Goal: Transaction & Acquisition: Purchase product/service

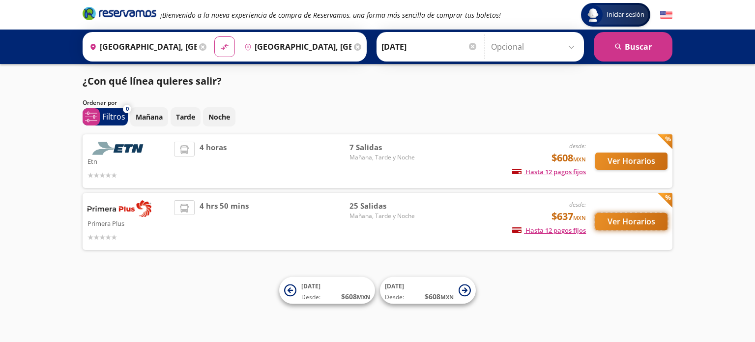
click at [630, 221] on button "Ver Horarios" at bounding box center [632, 221] width 72 height 17
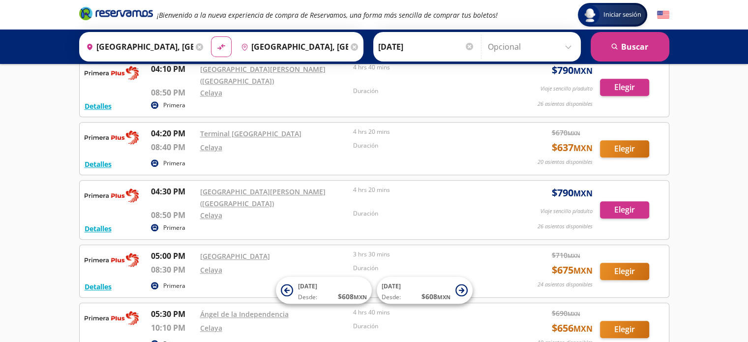
scroll to position [934, 0]
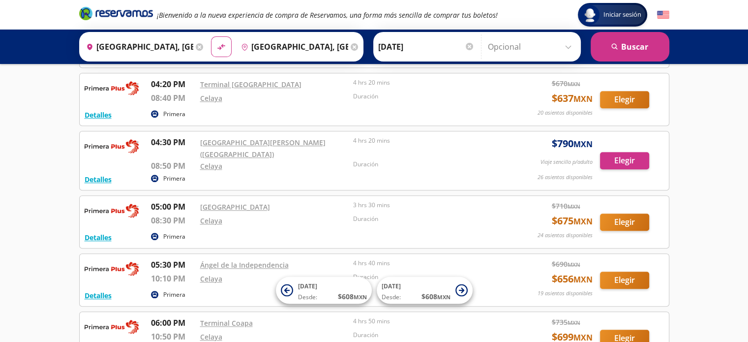
click at [199, 47] on icon at bounding box center [199, 46] width 7 height 7
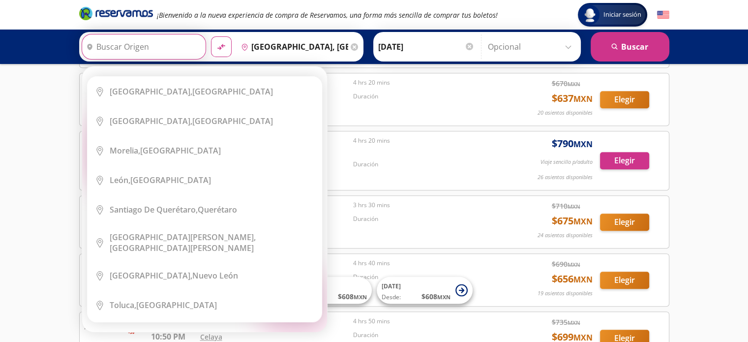
scroll to position [0, 0]
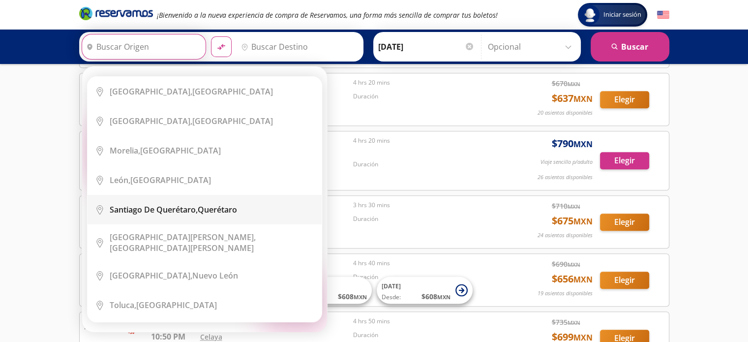
click at [256, 197] on li "City Icon Santiago de Querétaro, Querétaro" at bounding box center [205, 210] width 234 height 30
type input "Santiago de Querétaro, Querétaro"
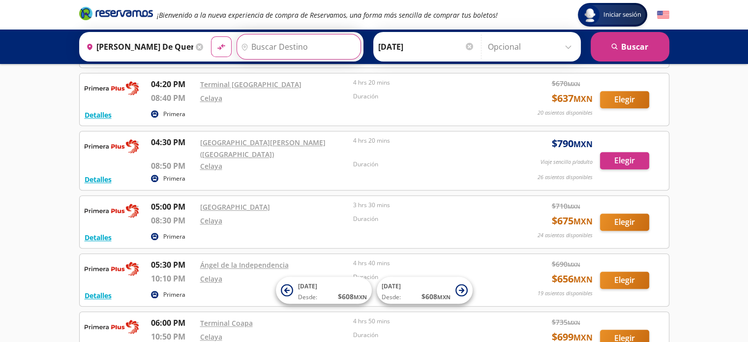
click at [273, 48] on input "Destino" at bounding box center [297, 46] width 121 height 25
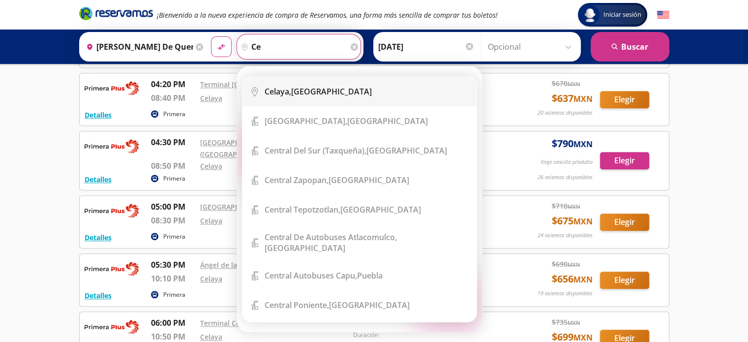
click at [295, 86] on li "City Icon Celaya, Guanajuato" at bounding box center [359, 92] width 234 height 30
type input "Celaya, Guanajuato"
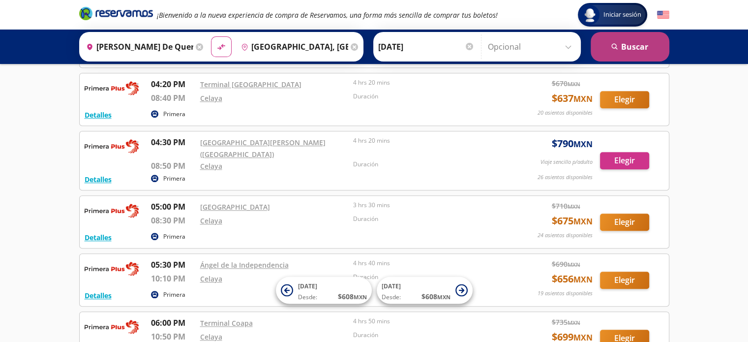
click at [637, 50] on button "search Buscar" at bounding box center [630, 47] width 79 height 30
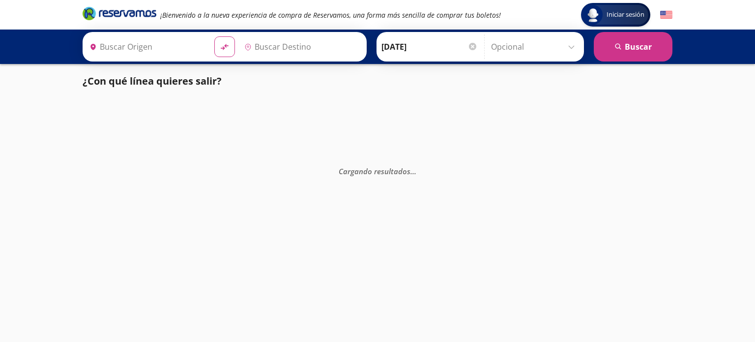
type input "Santiago de Querétaro, Querétaro"
type input "Celaya, Guanajuato"
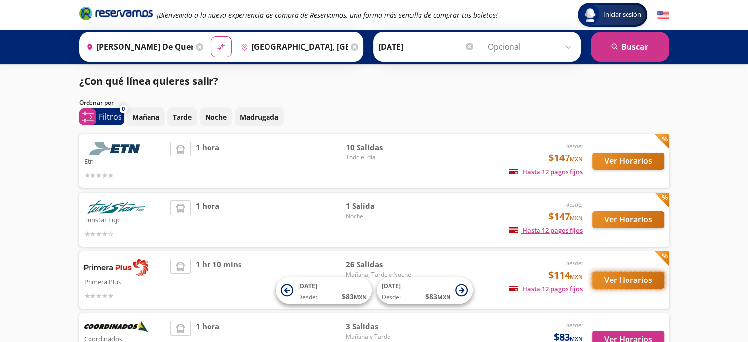
click at [619, 277] on button "Ver Horarios" at bounding box center [628, 279] width 72 height 17
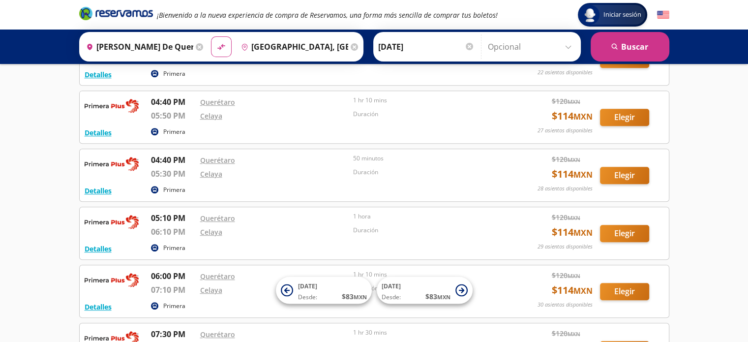
scroll to position [492, 0]
click at [622, 229] on button "Elegir" at bounding box center [624, 232] width 49 height 17
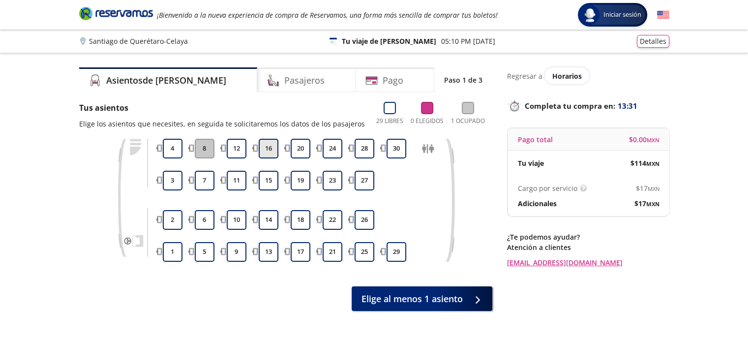
click at [267, 151] on button "16" at bounding box center [269, 149] width 20 height 20
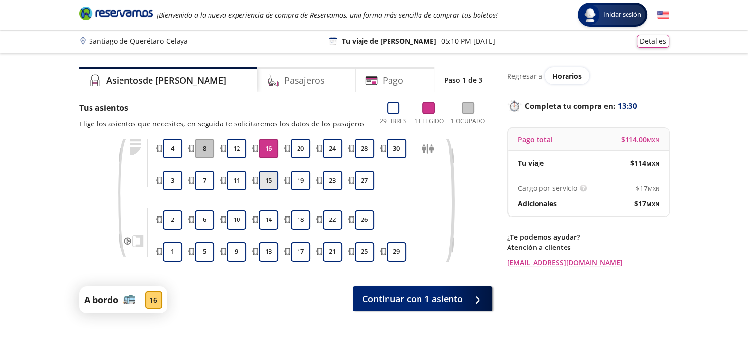
click at [270, 175] on button "15" at bounding box center [269, 181] width 20 height 20
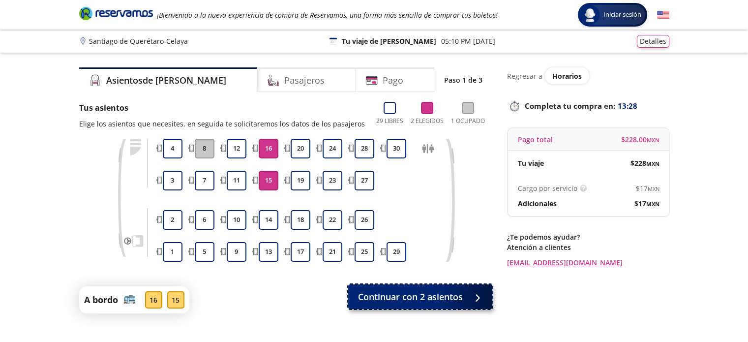
click at [387, 300] on span "Continuar con 2 asientos" at bounding box center [410, 296] width 105 height 13
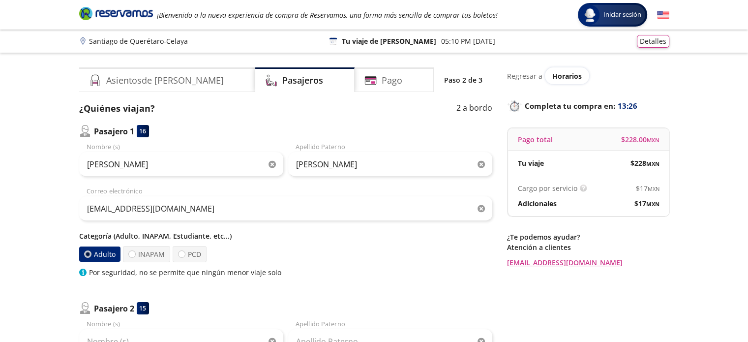
click at [272, 161] on icon "button" at bounding box center [272, 164] width 7 height 7
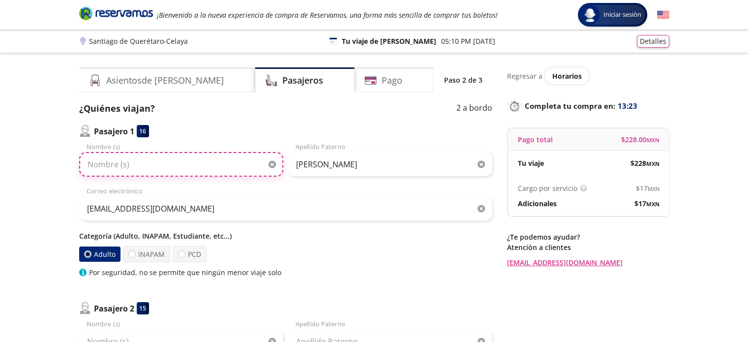
paste input "DANTE SAUL PEREZ MORENO"
drag, startPoint x: 134, startPoint y: 161, endPoint x: 201, endPoint y: 169, distance: 67.4
click at [201, 169] on input "DANTE SAUL PEREZ MORENO" at bounding box center [181, 164] width 204 height 25
type input "DANTE SAUL"
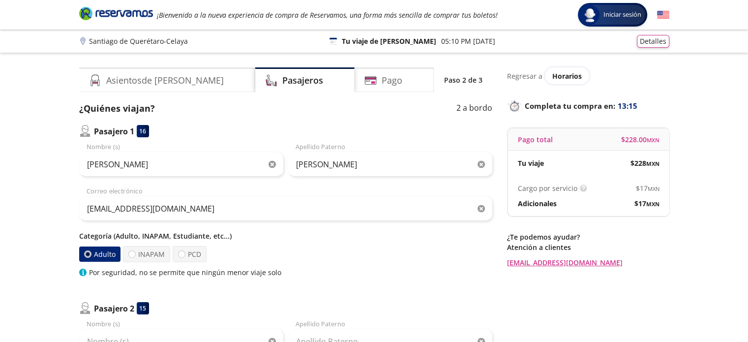
click at [481, 163] on icon "button" at bounding box center [481, 164] width 7 height 7
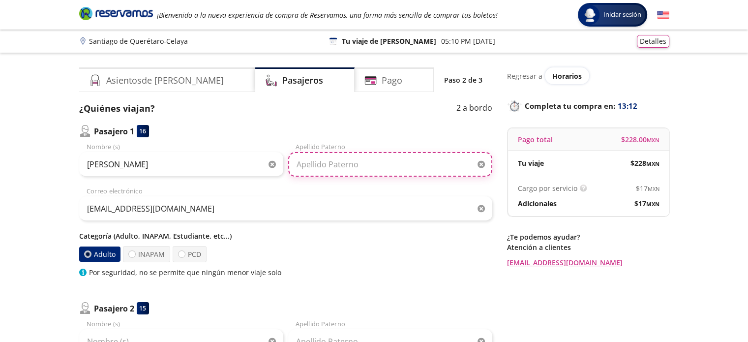
paste input "PEREZ MORENO"
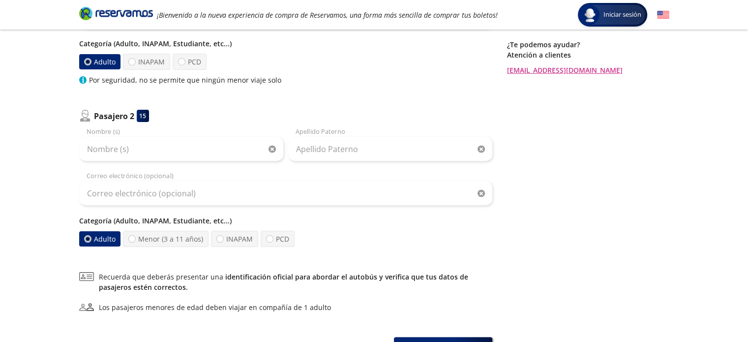
scroll to position [197, 0]
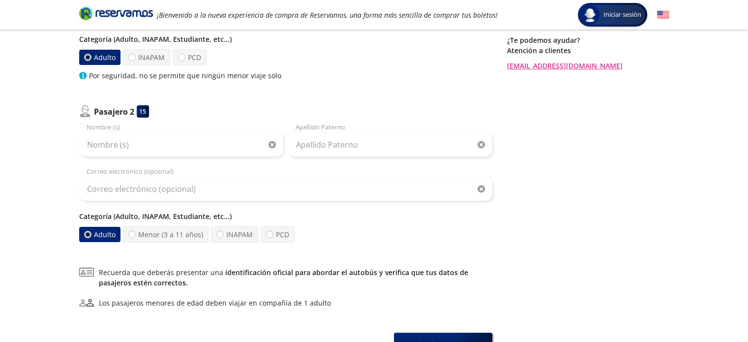
type input "PEREZ MORENO"
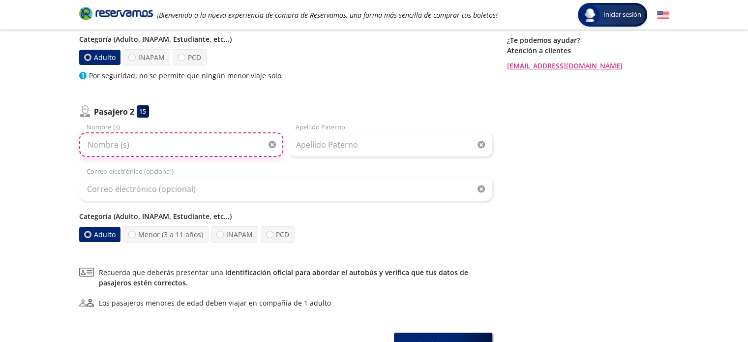
paste input "JUAN MANUEL GARCIA RODRIGUEZ"
drag, startPoint x: 144, startPoint y: 143, endPoint x: 228, endPoint y: 149, distance: 84.3
click at [228, 149] on input "JUAN MANUEL GARCIA RODRIGUEZ" at bounding box center [181, 144] width 204 height 25
type input "[PERSON_NAME]"
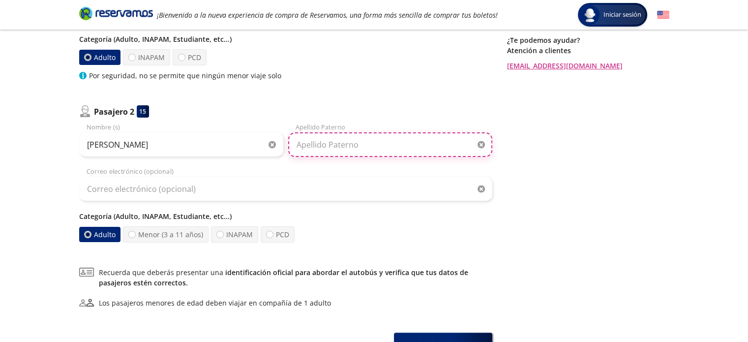
paste input "GARCIA RODRIGUEZ"
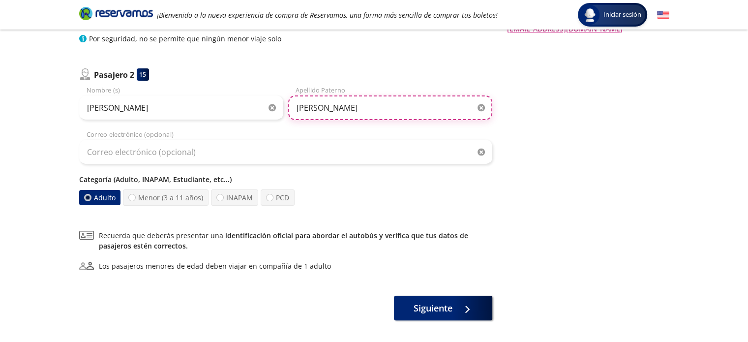
scroll to position [275, 0]
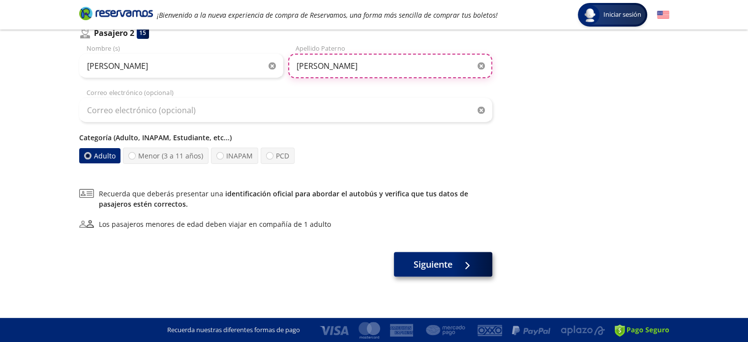
type input "GARCIA RODRIGUEZ"
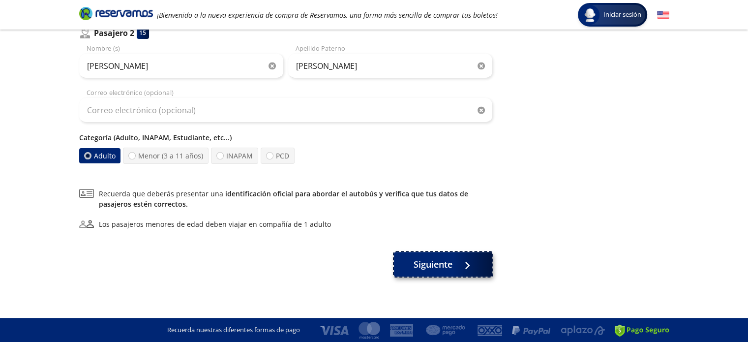
click at [405, 258] on button "Siguiente" at bounding box center [443, 264] width 98 height 25
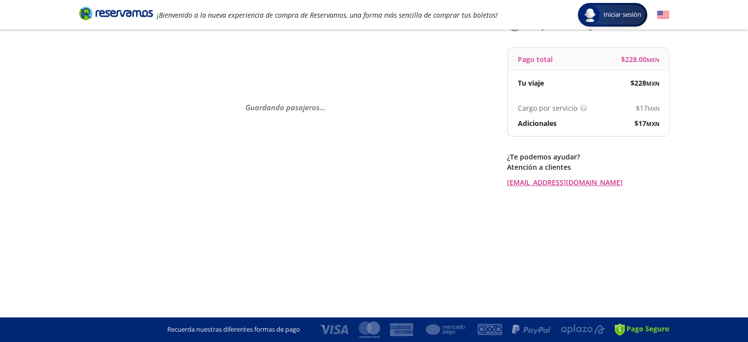
scroll to position [0, 0]
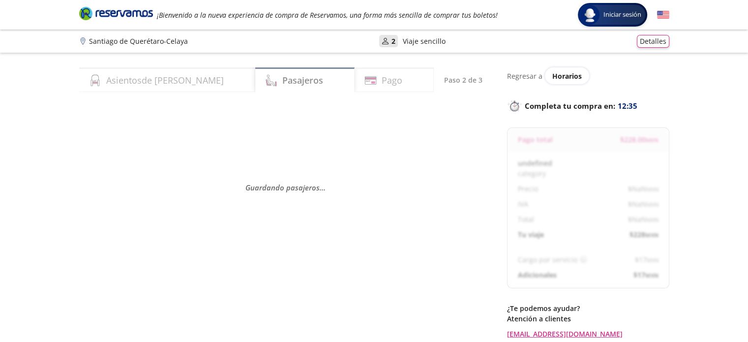
select select "MX"
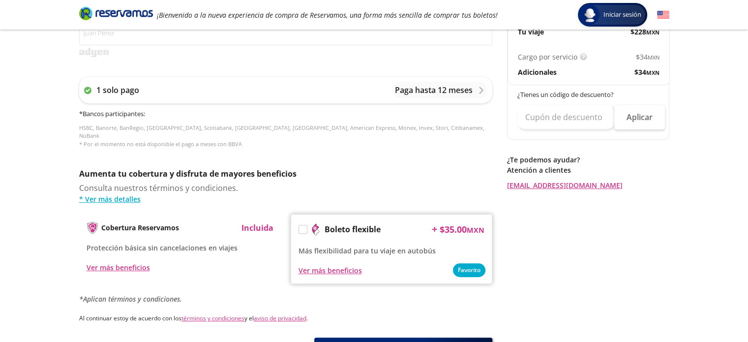
scroll to position [465, 0]
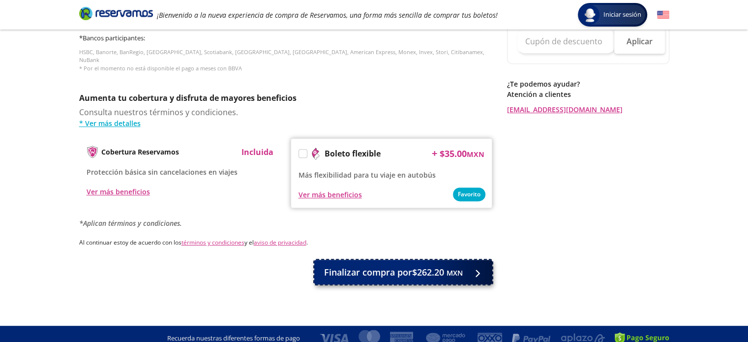
click at [332, 266] on span "Finalizar compra por $262.20 MXN" at bounding box center [393, 272] width 139 height 13
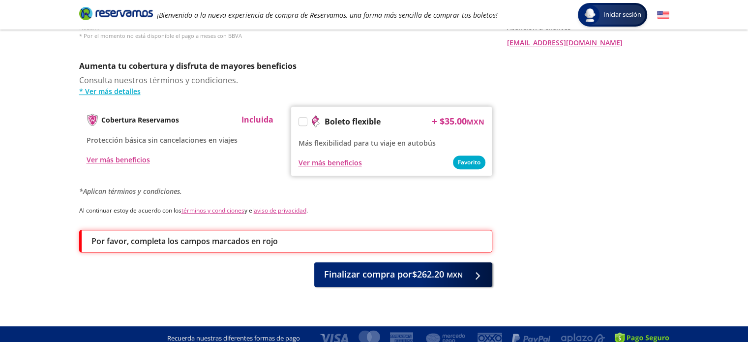
click at [128, 12] on icon "Brand Logo" at bounding box center [116, 13] width 74 height 15
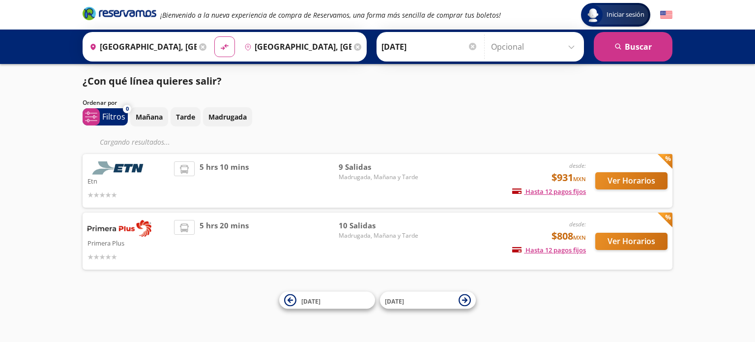
click at [632, 237] on button "Ver Horarios" at bounding box center [632, 241] width 72 height 17
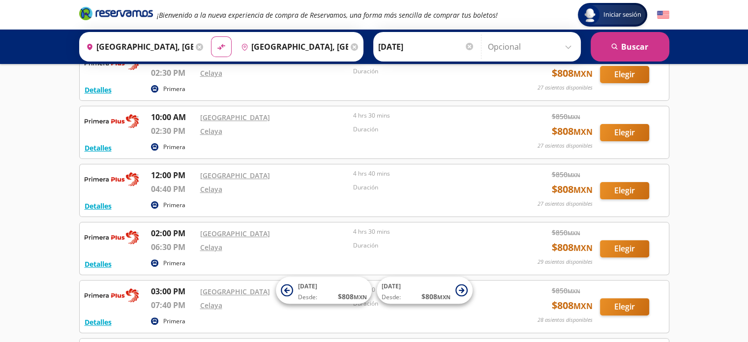
scroll to position [293, 0]
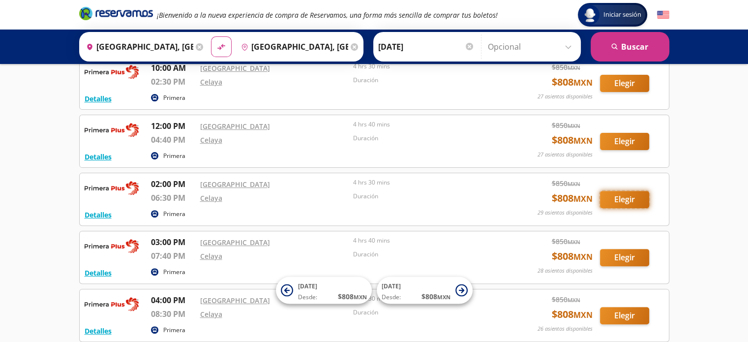
click at [618, 197] on button "Elegir" at bounding box center [624, 199] width 49 height 17
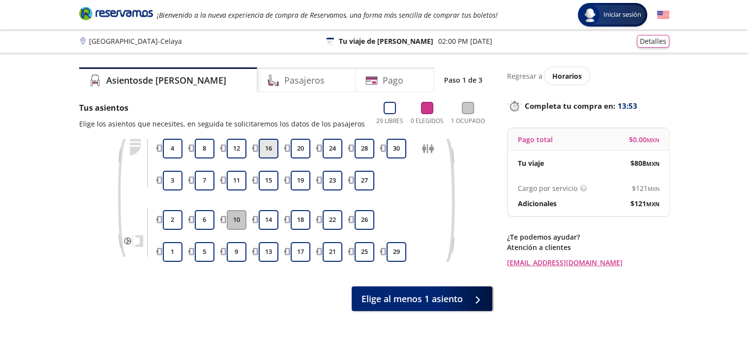
click at [262, 146] on button "16" at bounding box center [269, 149] width 20 height 20
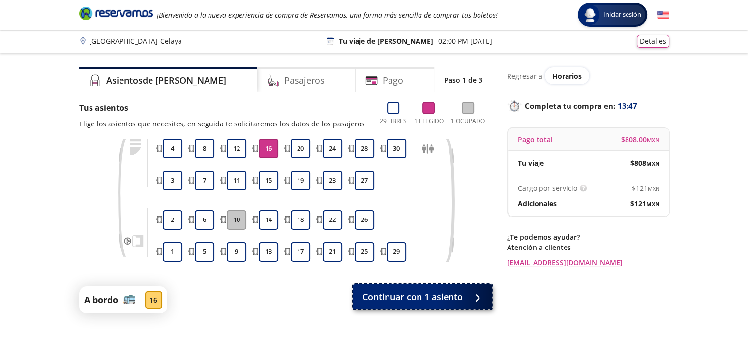
click at [400, 297] on span "Continuar con 1 asiento" at bounding box center [412, 296] width 100 height 13
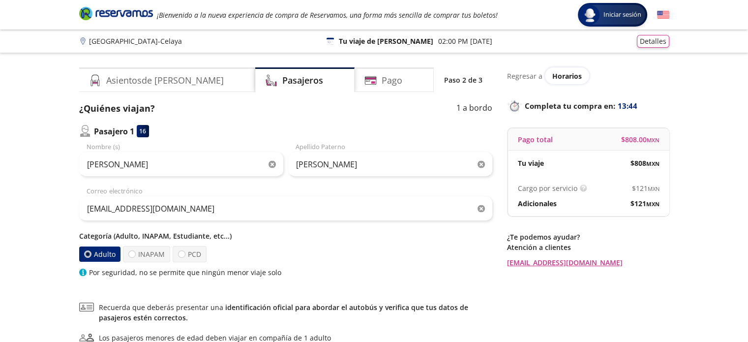
click at [271, 166] on icon "button" at bounding box center [272, 164] width 7 height 7
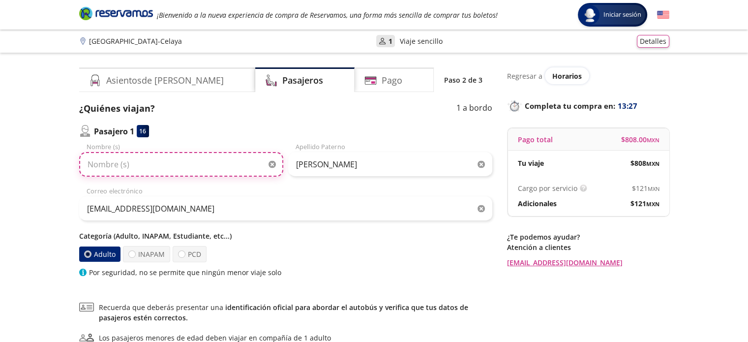
paste input "JUAN MANUEL ALFARO SANDOVAL"
drag, startPoint x: 142, startPoint y: 166, endPoint x: 216, endPoint y: 167, distance: 74.8
click at [217, 167] on input "JUAN MANUEL ALFARO SANDOVAL" at bounding box center [181, 164] width 204 height 25
type input "[PERSON_NAME]"
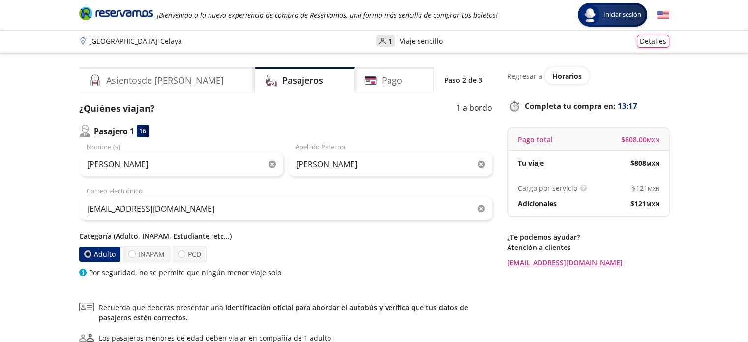
click at [484, 166] on icon "button" at bounding box center [481, 164] width 7 height 7
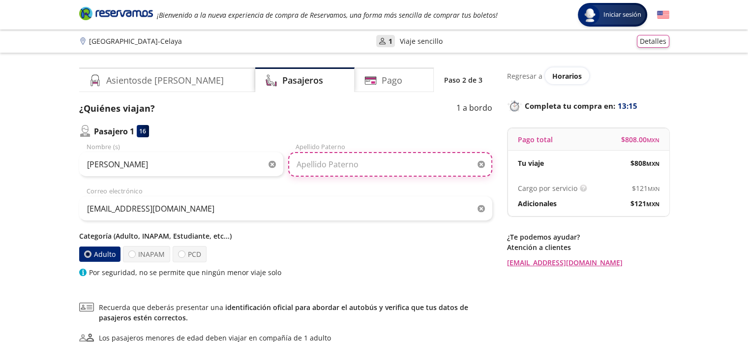
paste input "[PERSON_NAME]"
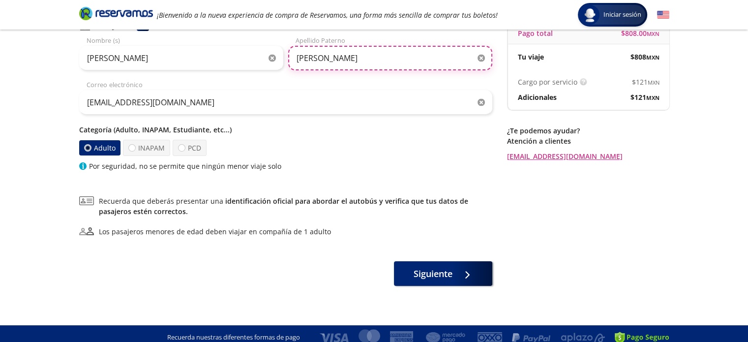
scroll to position [114, 0]
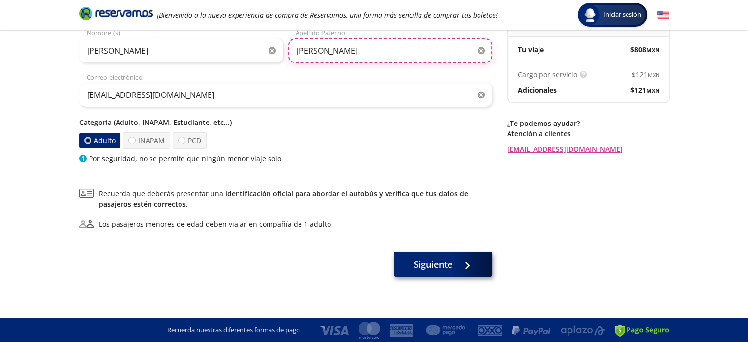
type input "[PERSON_NAME]"
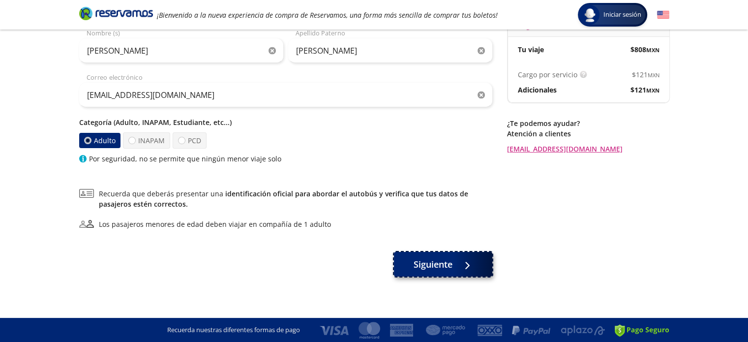
click at [435, 261] on span "Siguiente" at bounding box center [433, 264] width 39 height 13
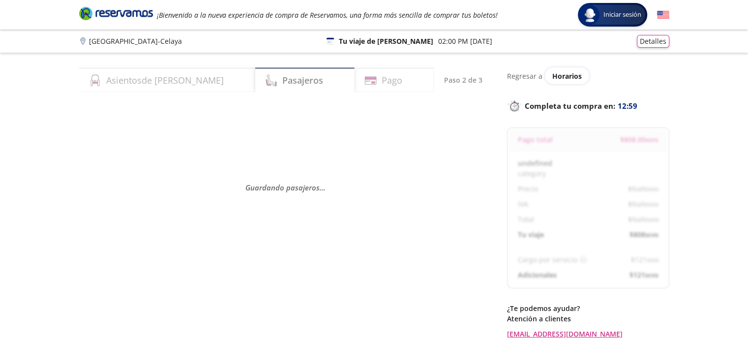
select select "MX"
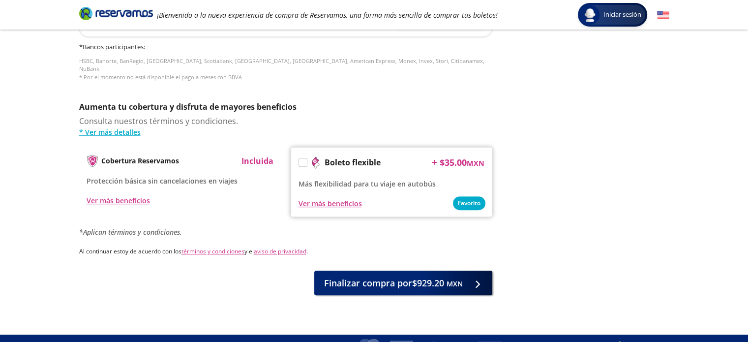
scroll to position [465, 0]
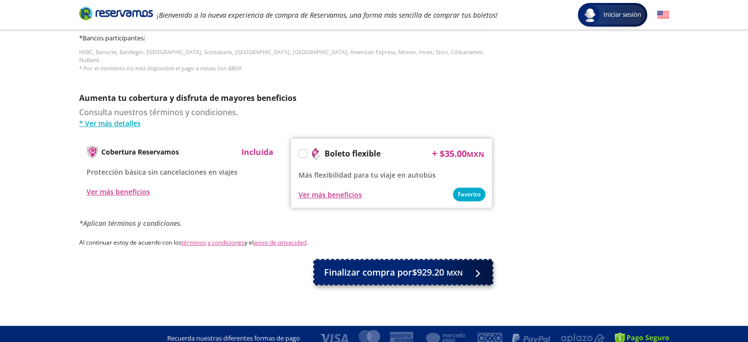
click at [356, 266] on span "Finalizar compra por $929.20 MXN" at bounding box center [393, 272] width 139 height 13
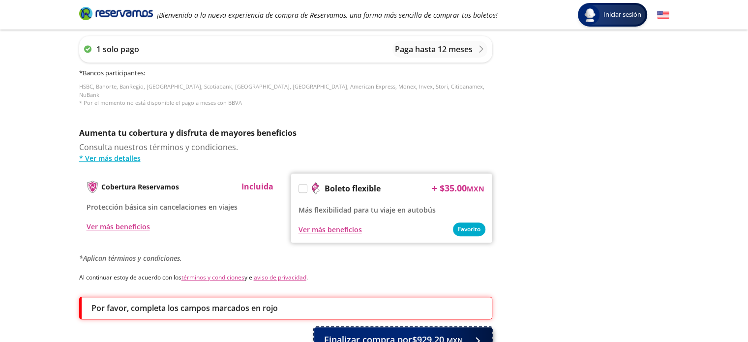
scroll to position [532, 0]
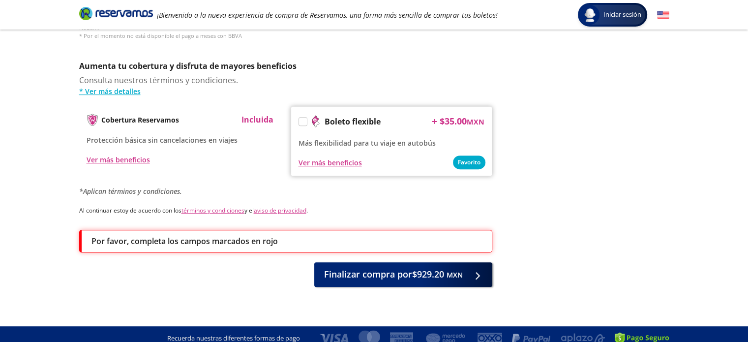
click at [108, 10] on icon "Brand Logo" at bounding box center [116, 13] width 74 height 15
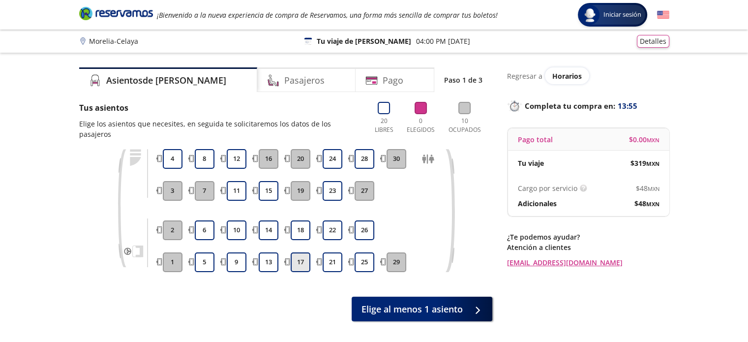
click at [300, 252] on button "17" at bounding box center [301, 262] width 20 height 20
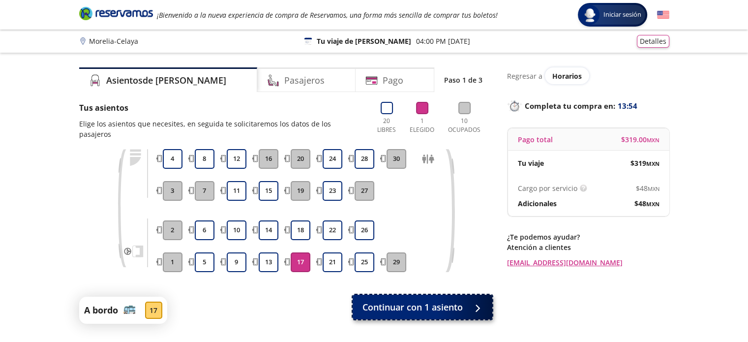
click at [393, 301] on span "Continuar con 1 asiento" at bounding box center [412, 307] width 100 height 13
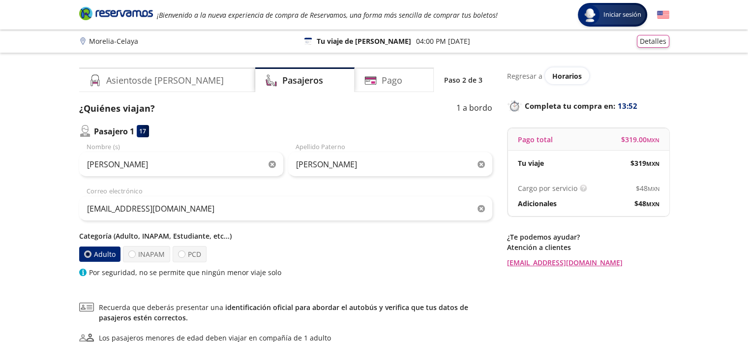
click at [273, 164] on icon "button" at bounding box center [272, 164] width 7 height 7
click at [479, 163] on icon "button" at bounding box center [481, 164] width 7 height 7
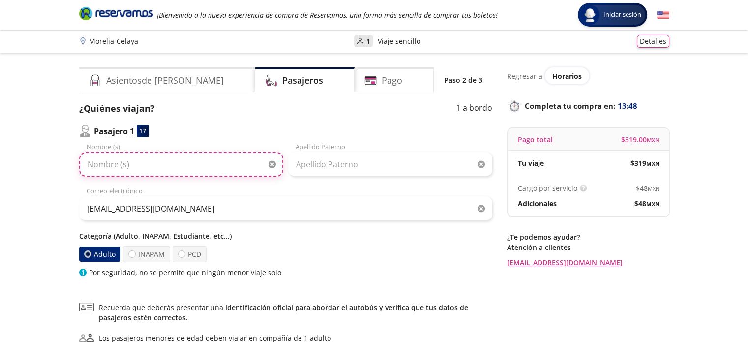
paste input "[PERSON_NAME] [PERSON_NAME]"
drag, startPoint x: 142, startPoint y: 165, endPoint x: 202, endPoint y: 158, distance: 60.8
click at [202, 158] on input "[PERSON_NAME] [PERSON_NAME]" at bounding box center [181, 164] width 204 height 25
type input "[PERSON_NAME]"
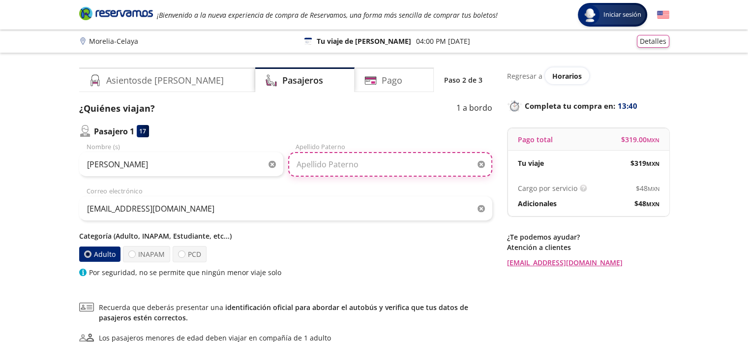
paste input "[PERSON_NAME]"
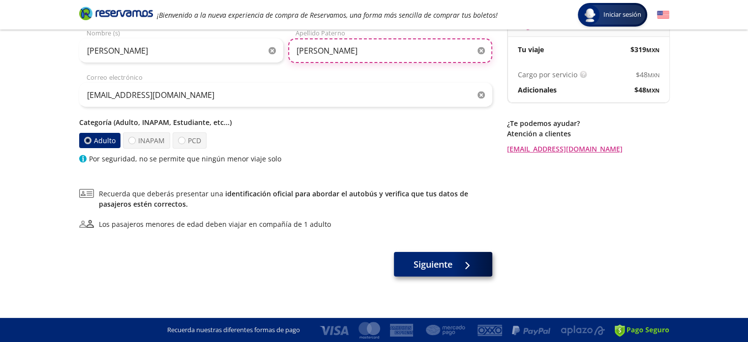
type input "[PERSON_NAME]"
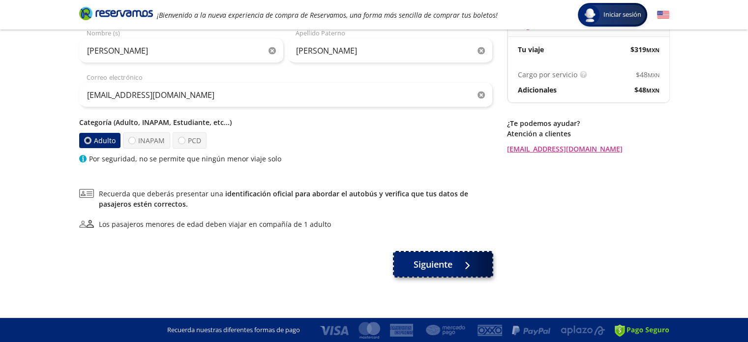
click at [422, 269] on span "Siguiente" at bounding box center [433, 264] width 39 height 13
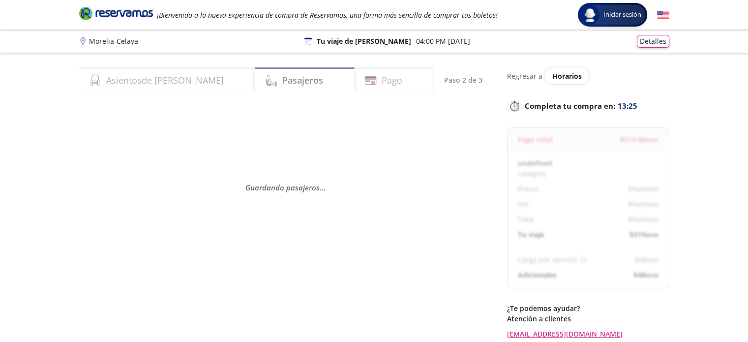
select select "MX"
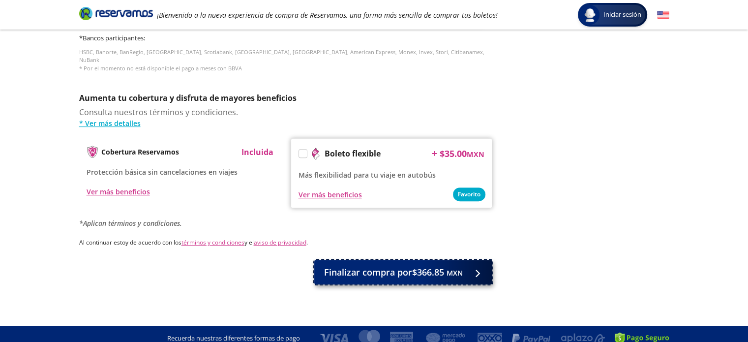
click at [407, 266] on span "Finalizar compra por $366.85 MXN" at bounding box center [393, 272] width 139 height 13
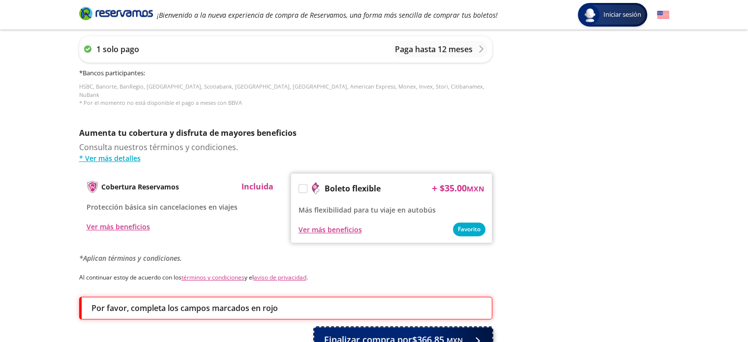
scroll to position [532, 0]
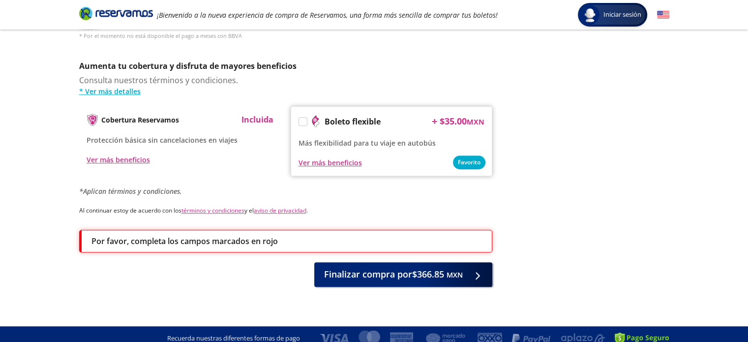
click at [124, 11] on icon "Brand Logo" at bounding box center [116, 13] width 74 height 15
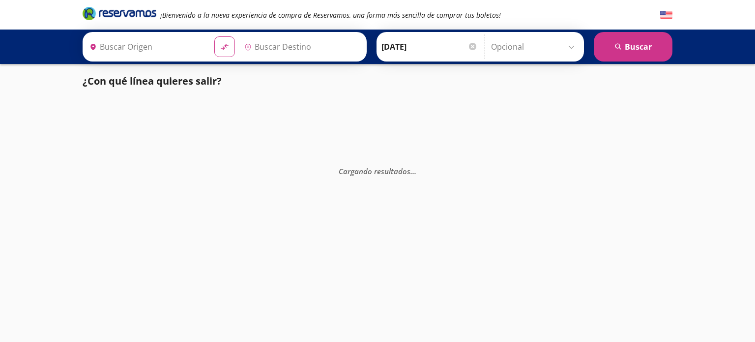
type input "León, Guanajuato"
type input "Celaya, Guanajuato"
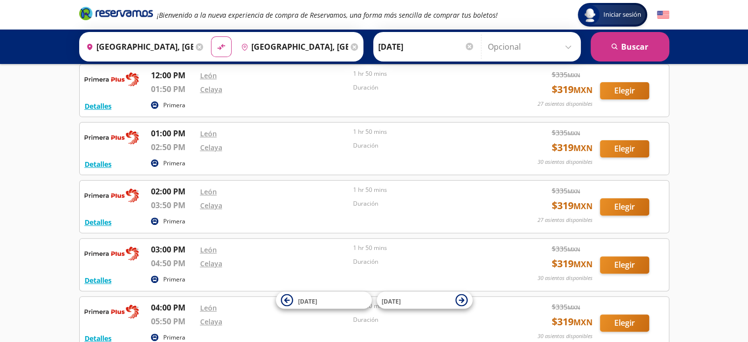
scroll to position [295, 0]
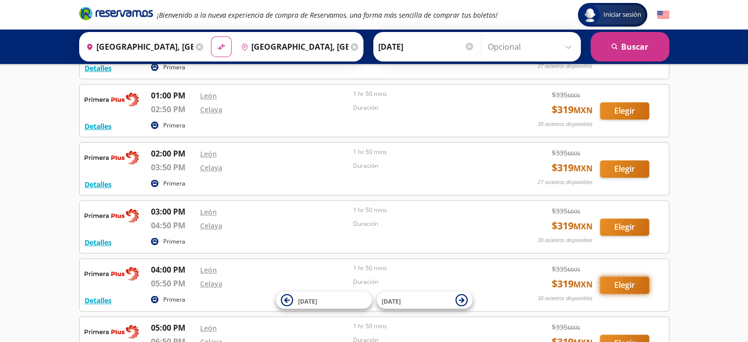
click at [615, 281] on button "Elegir" at bounding box center [624, 284] width 49 height 17
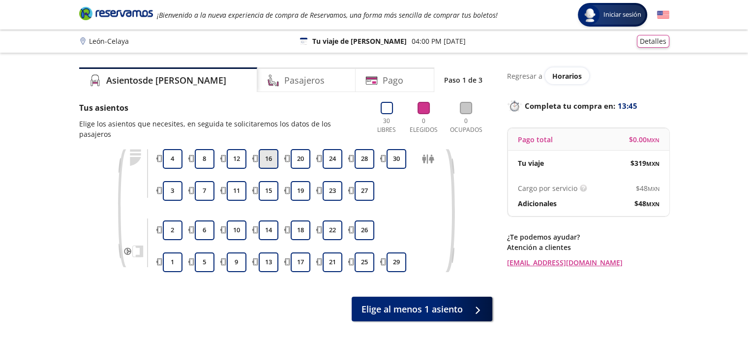
click at [268, 149] on button "16" at bounding box center [269, 159] width 20 height 20
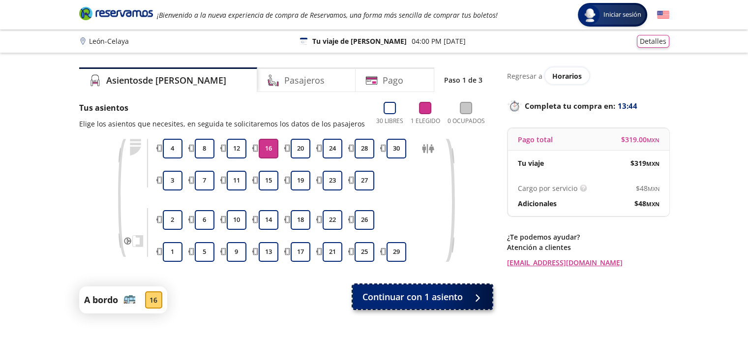
click at [399, 300] on span "Continuar con 1 asiento" at bounding box center [412, 296] width 100 height 13
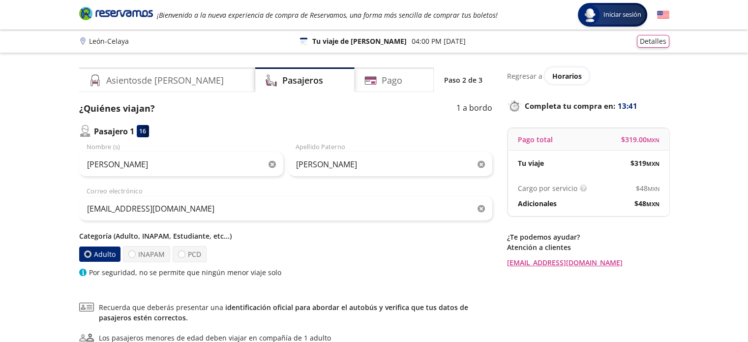
click at [272, 165] on icon "button" at bounding box center [272, 164] width 7 height 7
click at [481, 166] on icon "button" at bounding box center [481, 164] width 7 height 7
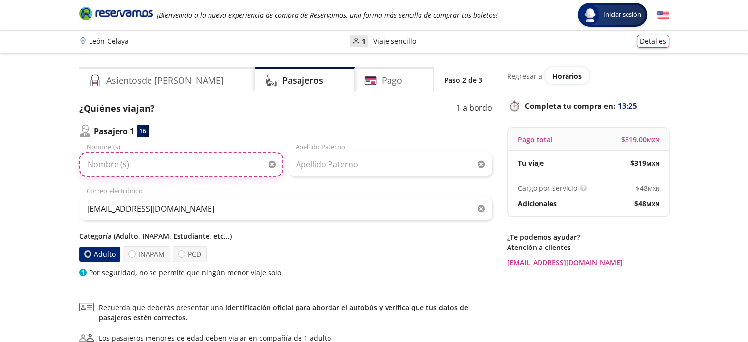
paste input "MANUEL ENRIQUE HACHE CADENA"
drag, startPoint x: 154, startPoint y: 162, endPoint x: 218, endPoint y: 168, distance: 64.2
click at [218, 168] on input "MANUEL ENRIQUE HACHE CADENA" at bounding box center [181, 164] width 204 height 25
type input "MANUEL ENRIQUE"
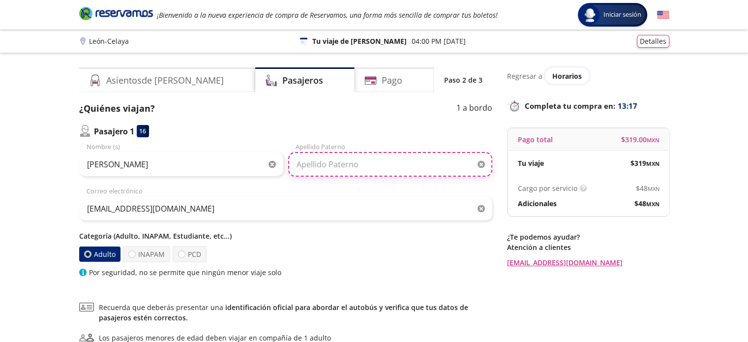
paste input "HACHE CADENA"
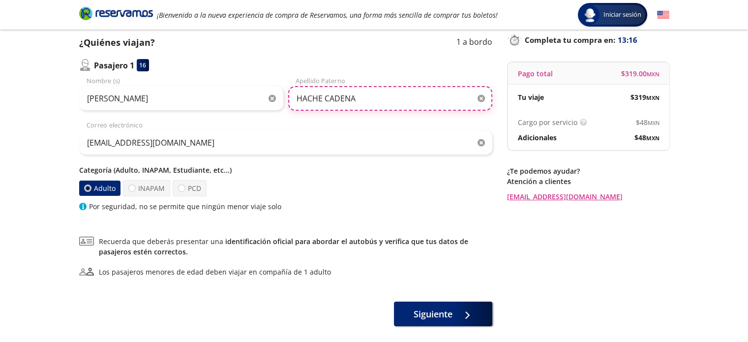
scroll to position [114, 0]
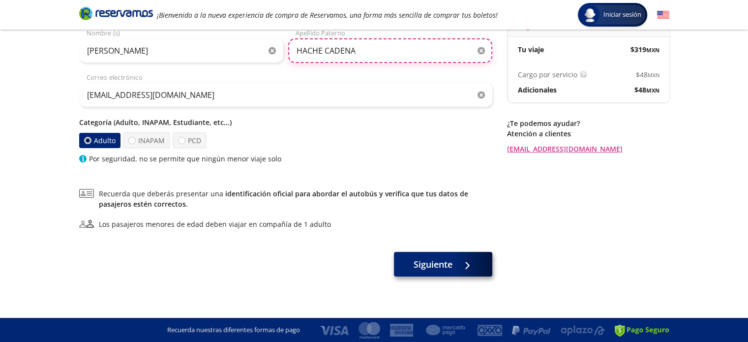
type input "HACHE CADENA"
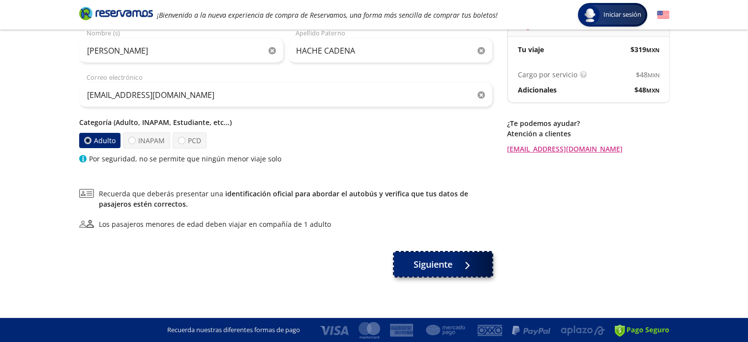
click at [409, 267] on button "Siguiente" at bounding box center [443, 264] width 98 height 25
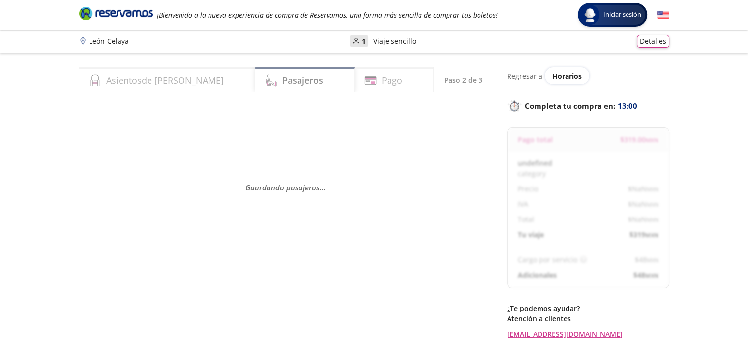
select select "MX"
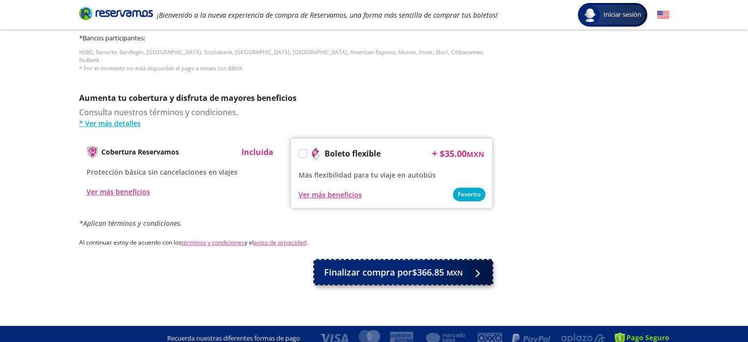
click at [345, 266] on span "Finalizar compra por $366.85 MXN" at bounding box center [393, 272] width 139 height 13
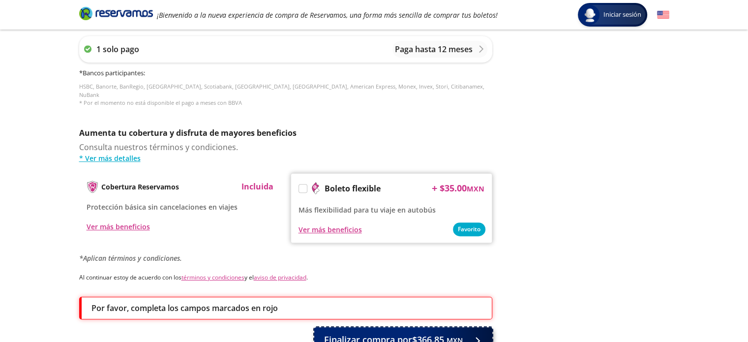
scroll to position [532, 0]
